Goal: Task Accomplishment & Management: Use online tool/utility

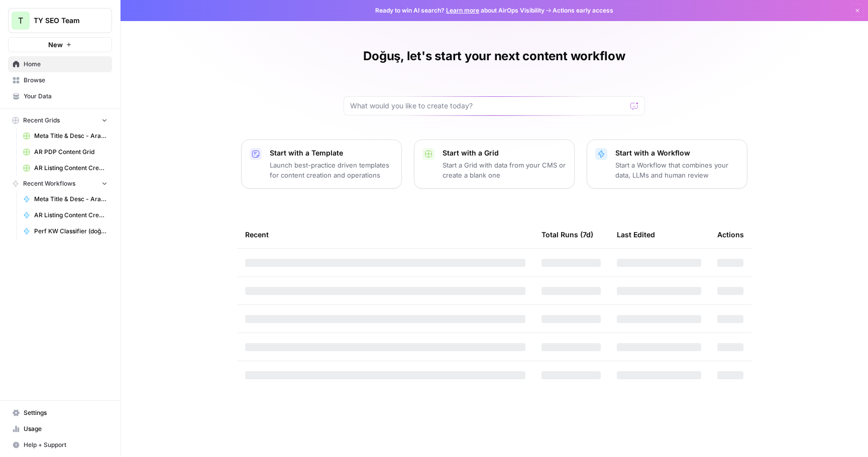
click at [48, 80] on span "Browse" at bounding box center [66, 80] width 84 height 9
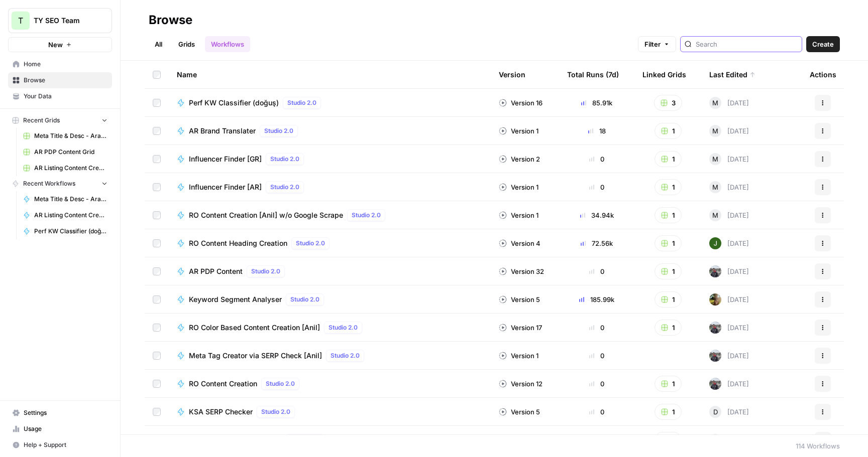
click at [750, 44] on input "search" at bounding box center [746, 44] width 102 height 10
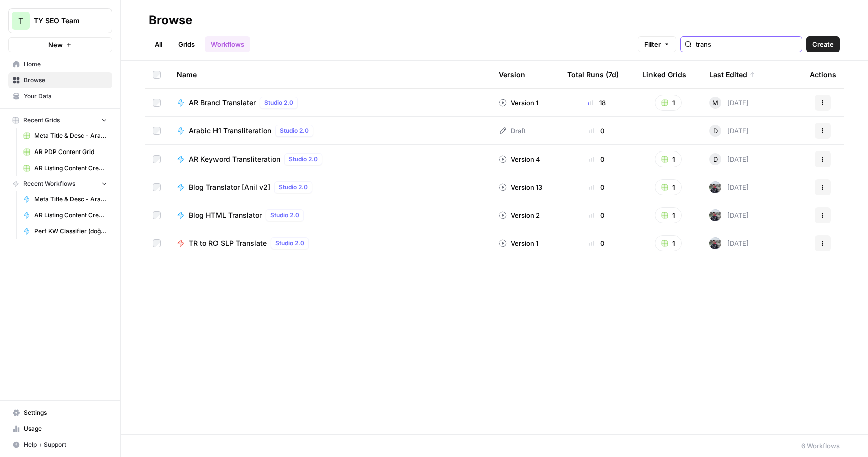
type input "trans"
click at [227, 133] on span "Arabic H1 Transliteration" at bounding box center [230, 131] width 82 height 10
click at [245, 160] on span "AR Keyword Transliteration" at bounding box center [234, 159] width 91 height 10
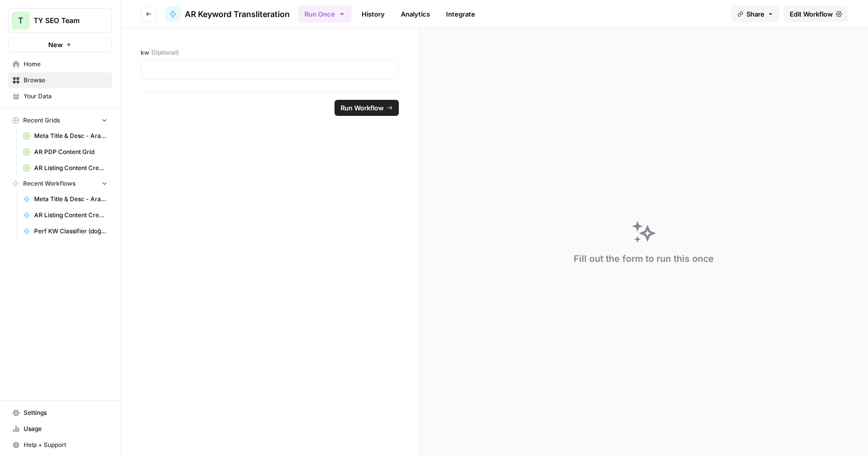
click at [800, 13] on span "Edit Workflow" at bounding box center [810, 14] width 43 height 10
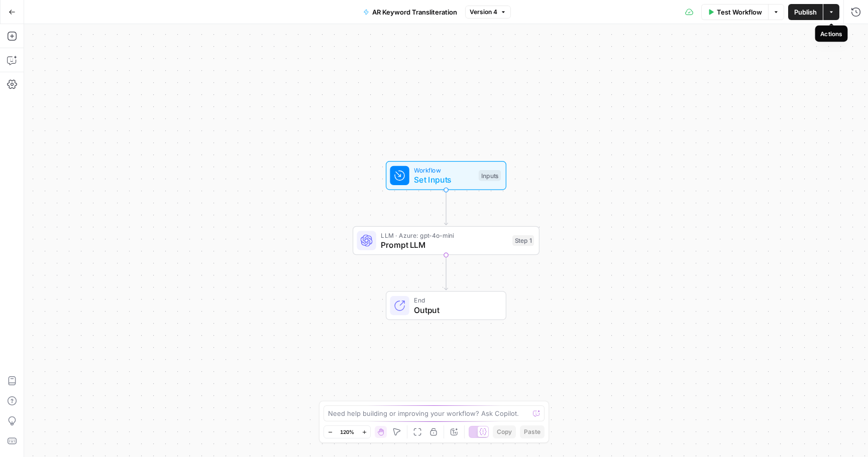
click at [834, 15] on button "Actions" at bounding box center [831, 12] width 16 height 16
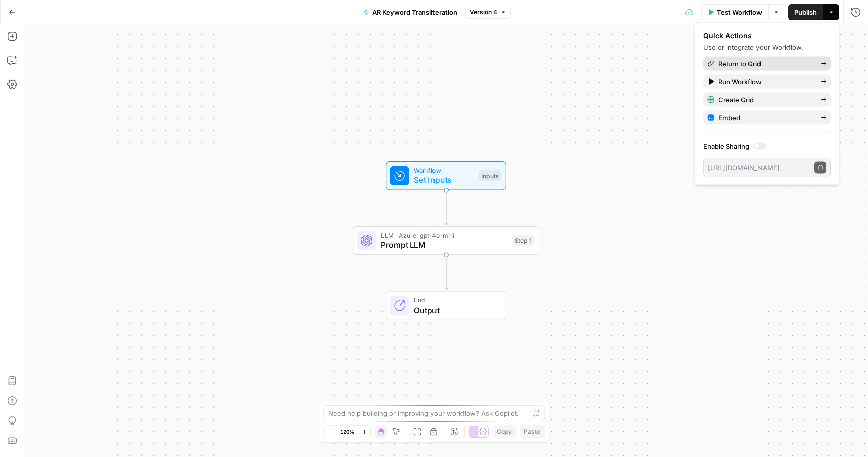
click at [776, 65] on span "Return to Grid" at bounding box center [765, 64] width 94 height 10
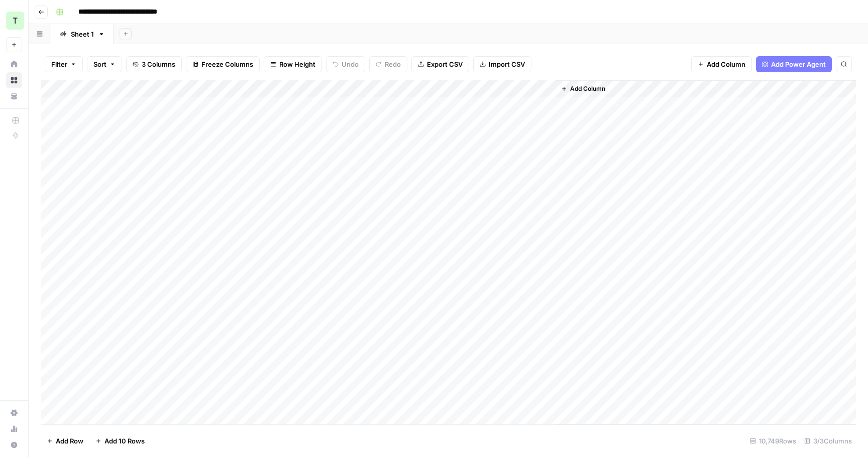
click at [423, 220] on div "Add Column" at bounding box center [448, 252] width 815 height 344
click at [444, 63] on span "Export CSV" at bounding box center [445, 64] width 36 height 10
click at [441, 65] on span "Export CSV" at bounding box center [445, 64] width 36 height 10
